Goal: Information Seeking & Learning: Learn about a topic

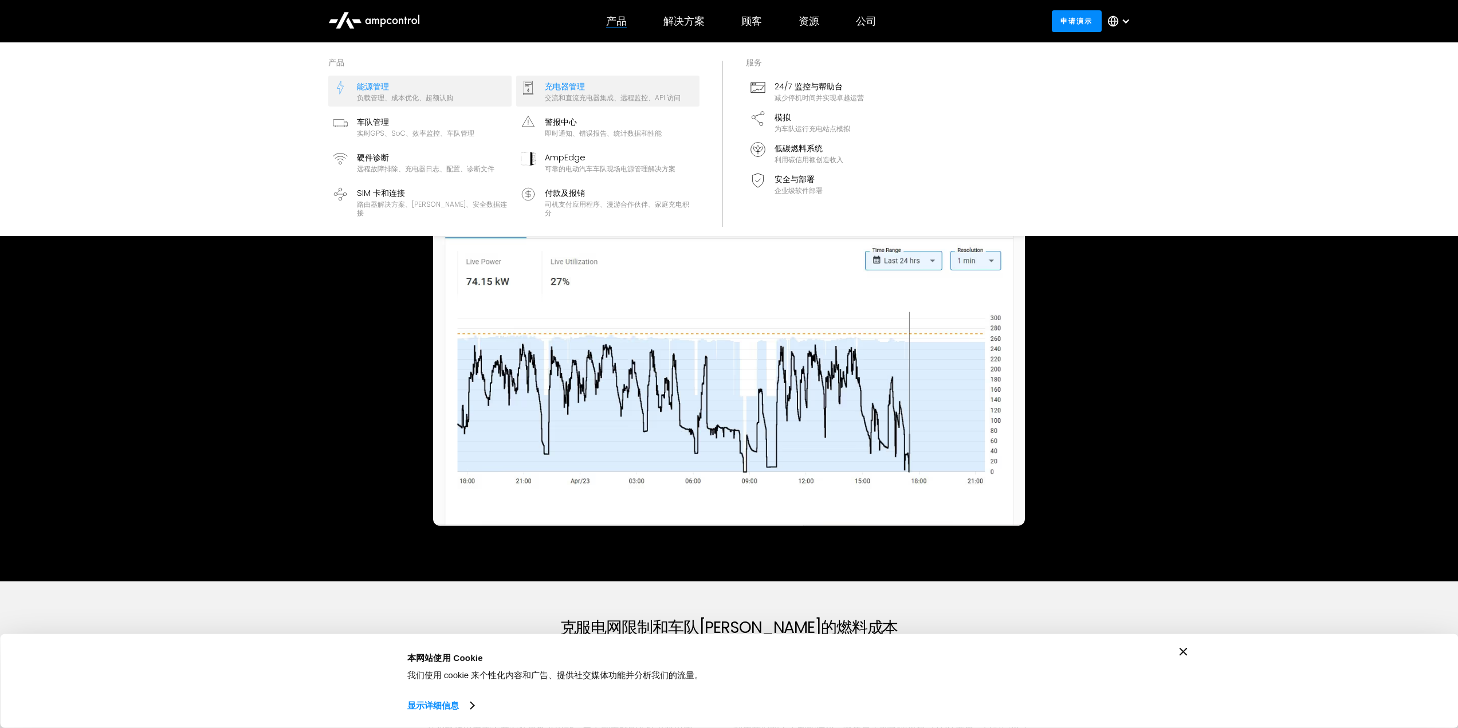
click at [605, 88] on div "充电器管理" at bounding box center [613, 86] width 136 height 13
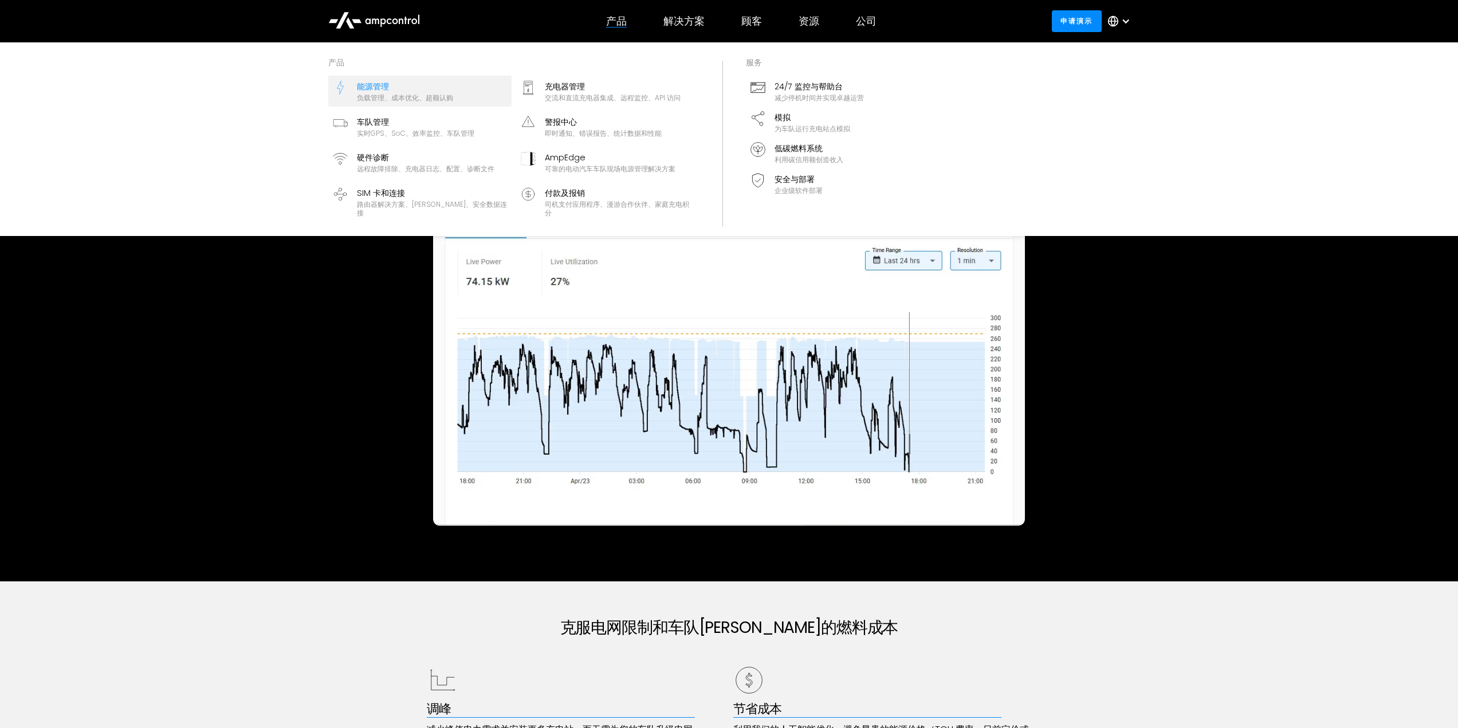
click at [457, 84] on link "能源管理 负载管理、成本优化、超额认购" at bounding box center [419, 91] width 183 height 31
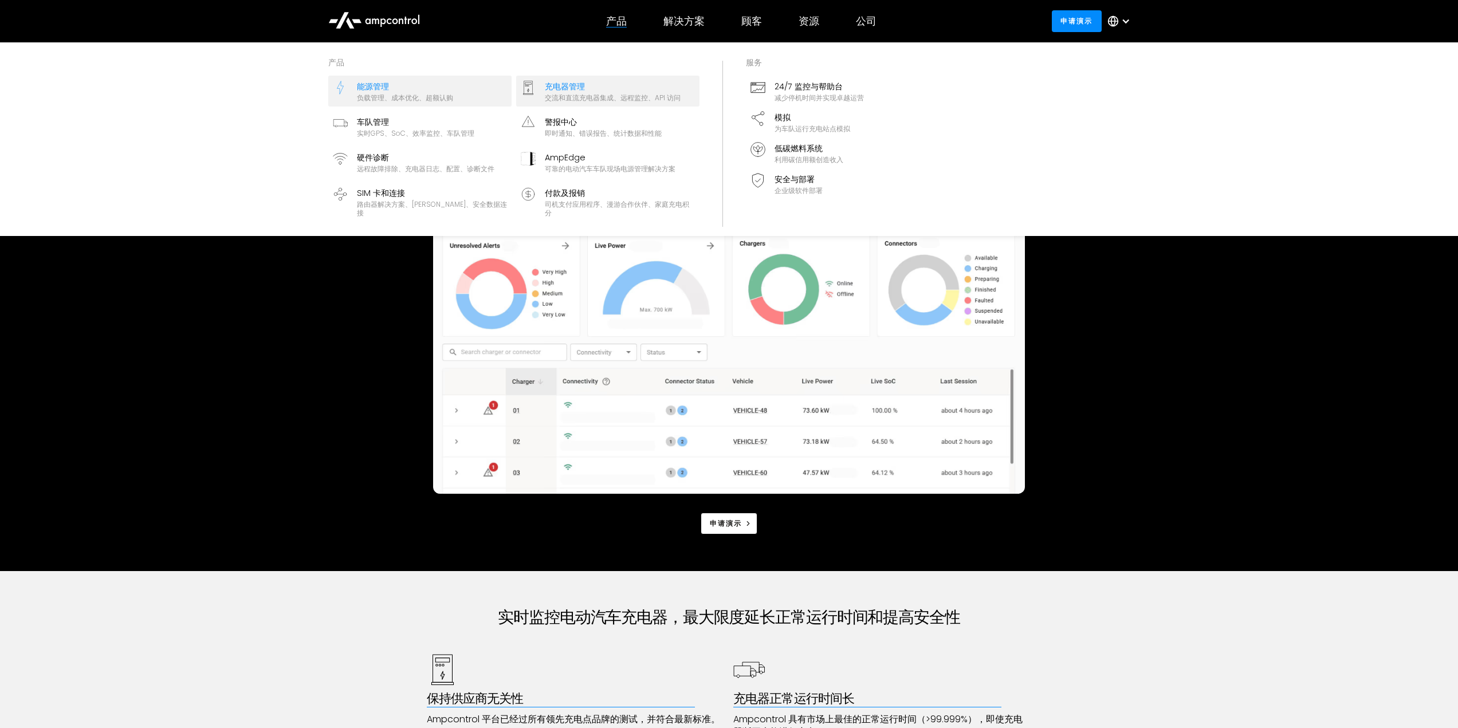
click at [427, 86] on div "能源管理" at bounding box center [405, 86] width 96 height 13
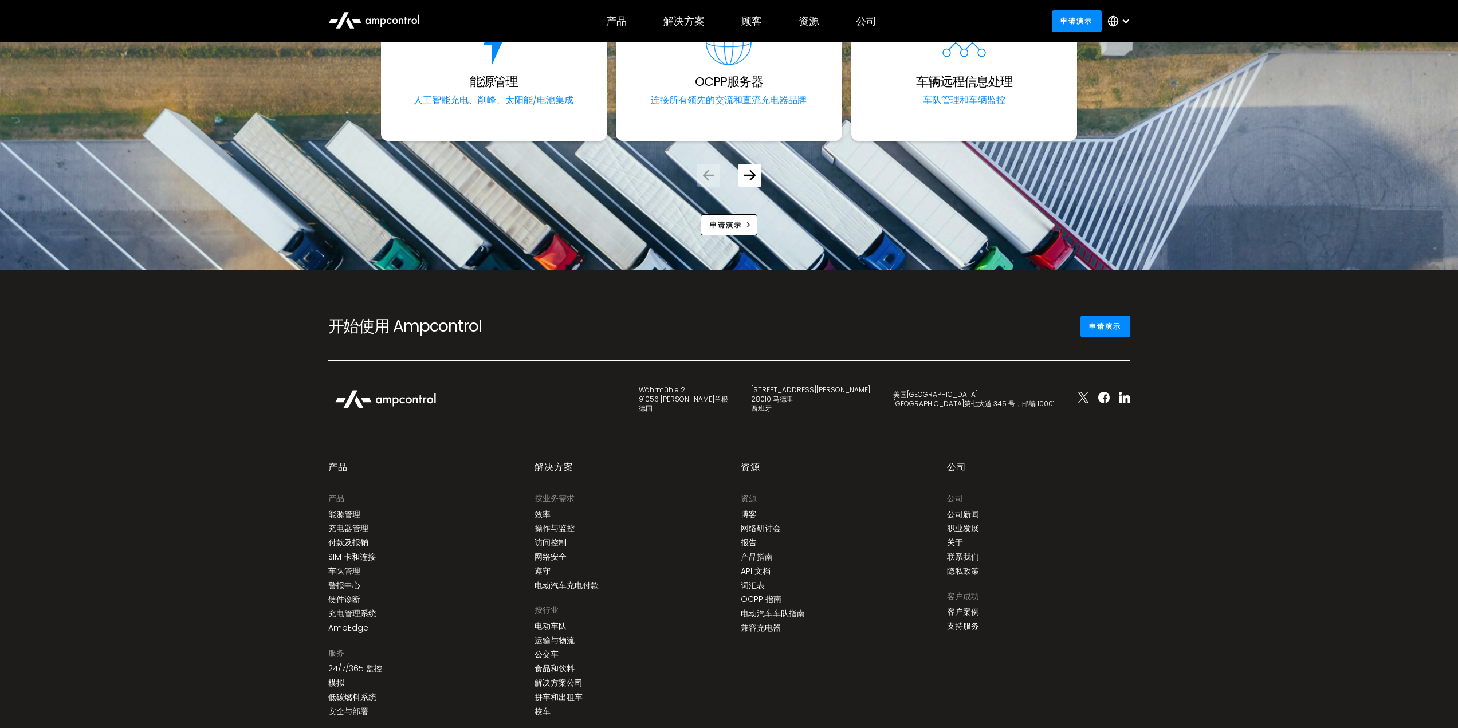
scroll to position [4362, 0]
